Goal: Transaction & Acquisition: Purchase product/service

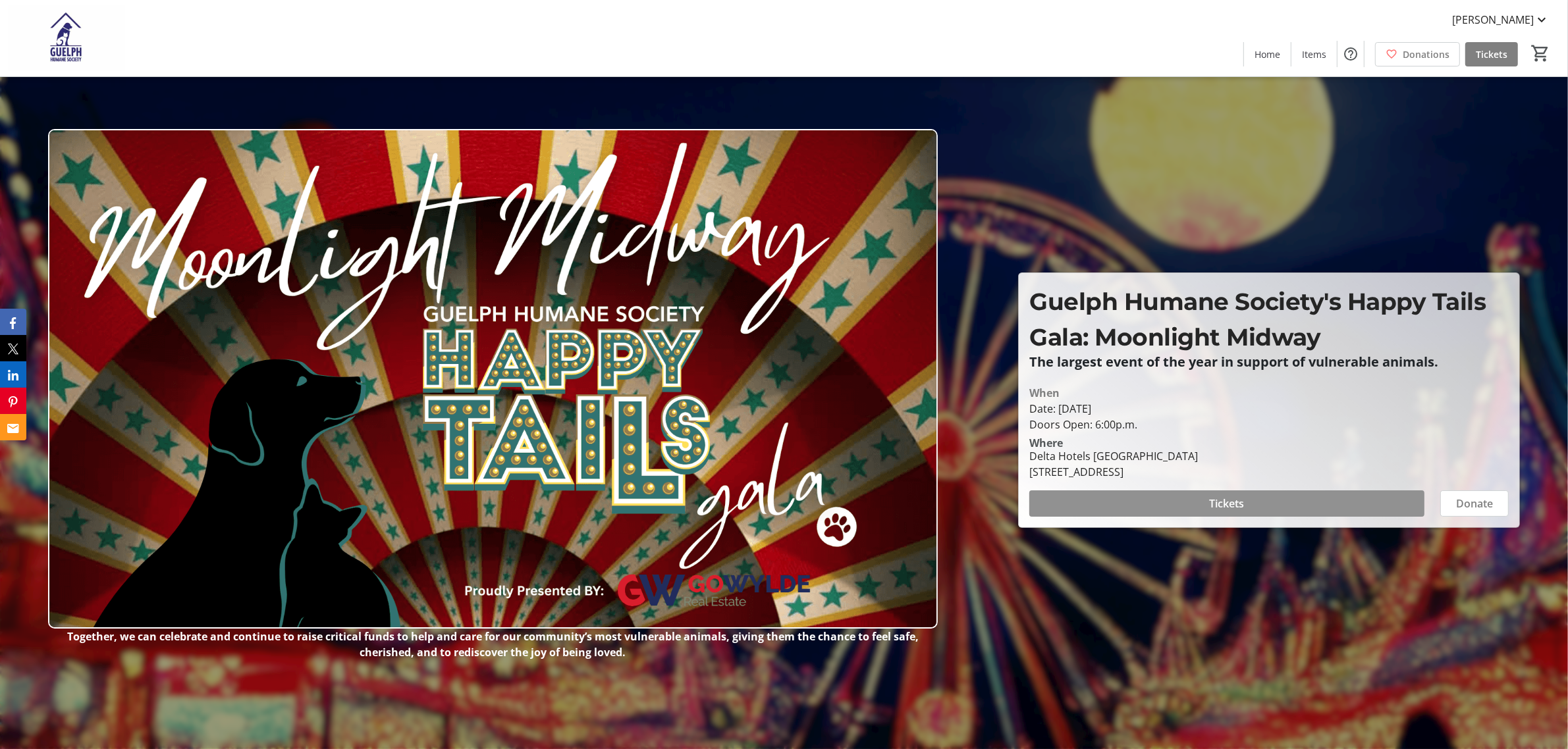
click at [1239, 501] on span "Tickets" at bounding box center [1227, 504] width 35 height 16
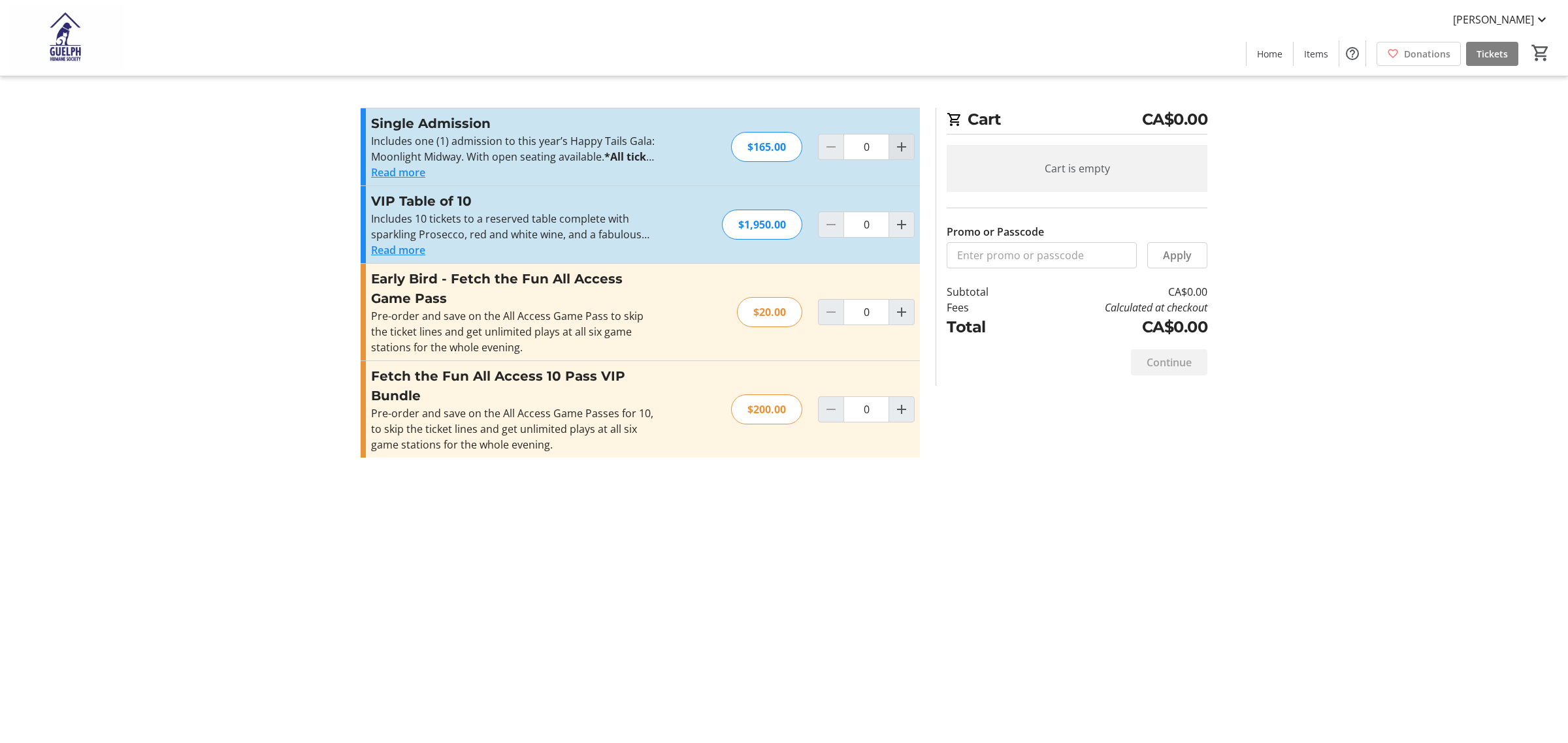
click at [899, 149] on mat-icon "Increment by one" at bounding box center [902, 147] width 16 height 16
type input "3"
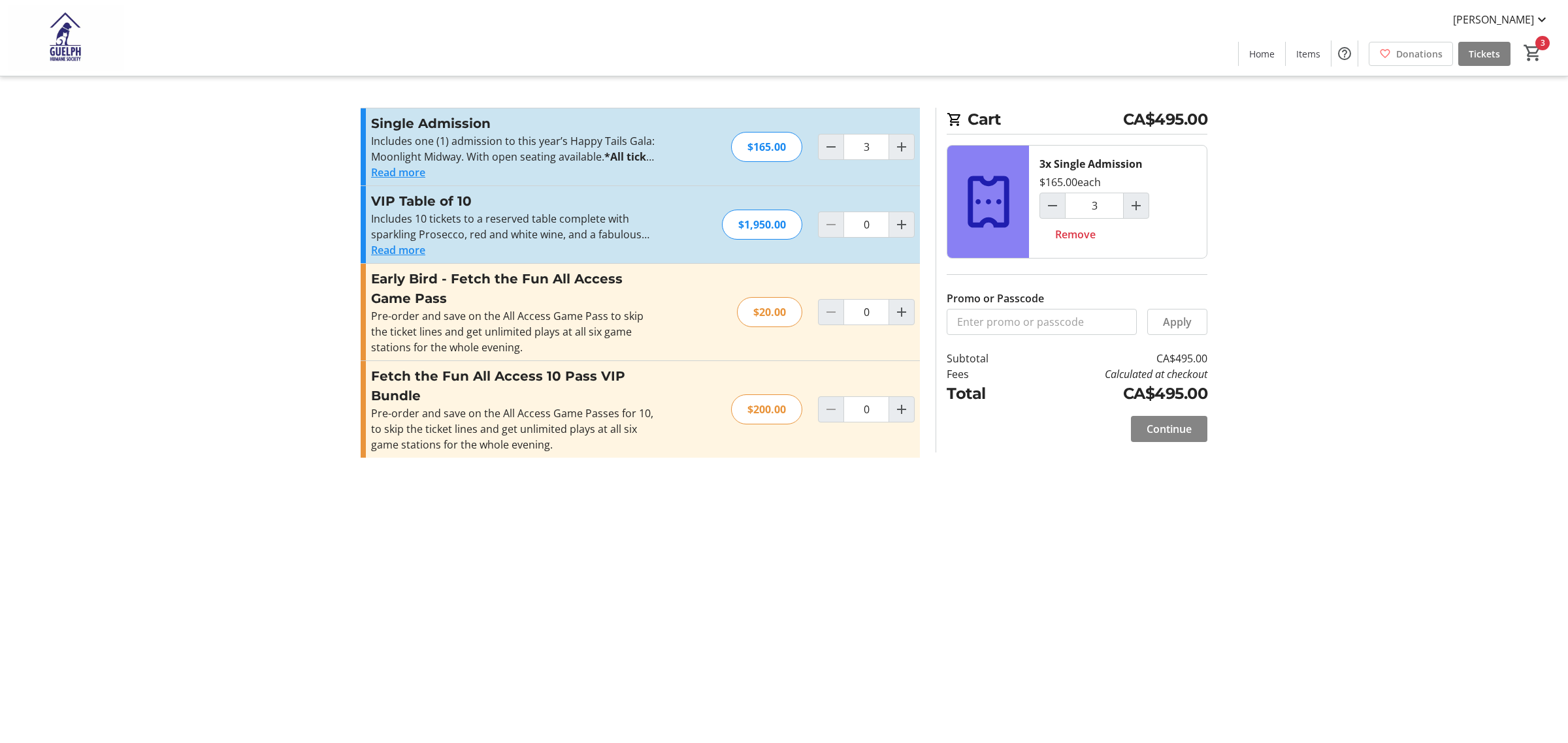
click at [1151, 432] on span "Continue" at bounding box center [1169, 429] width 45 height 16
